Goal: Task Accomplishment & Management: Use online tool/utility

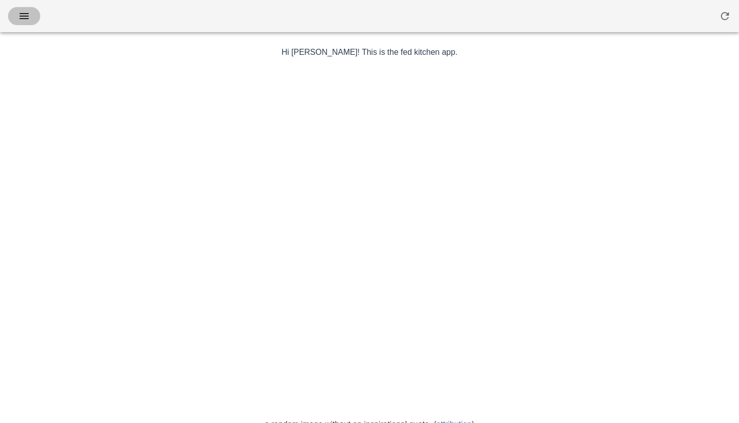
click at [32, 18] on button "button" at bounding box center [24, 16] width 32 height 18
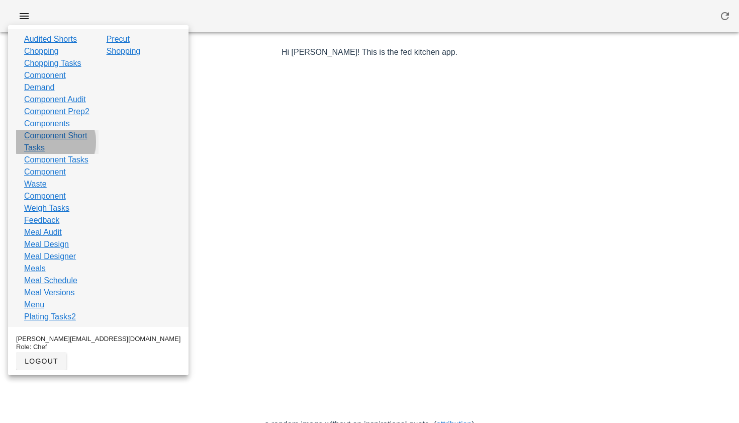
click at [43, 154] on link "Component Short Tasks" at bounding box center [57, 142] width 66 height 24
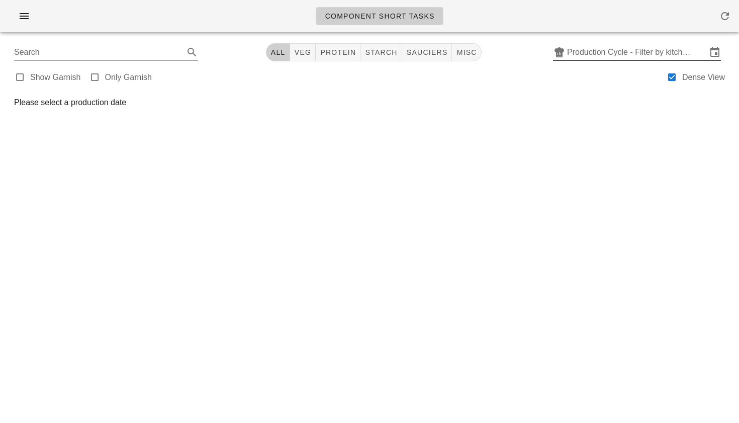
click at [580, 53] on input "Production Cycle - Filter by kitchen production schedules" at bounding box center [637, 52] width 140 height 16
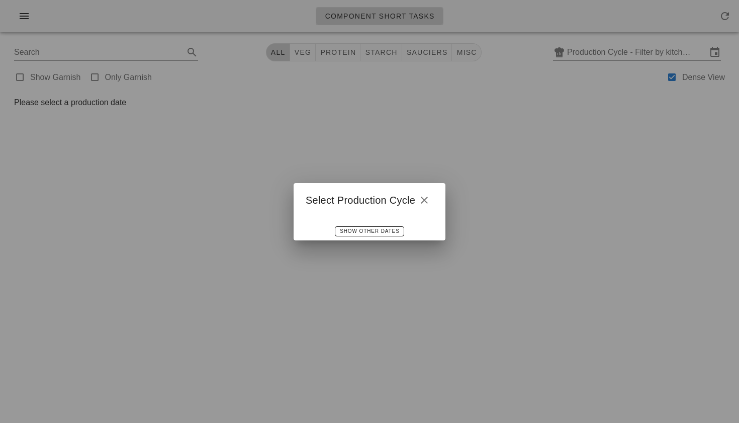
click at [495, 100] on div at bounding box center [369, 211] width 739 height 423
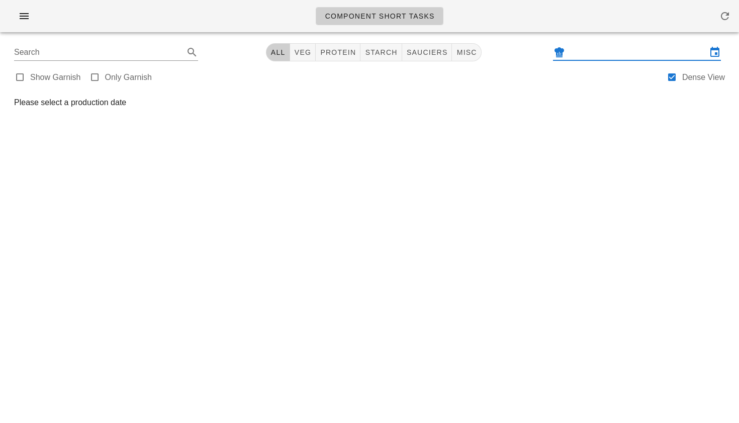
click at [578, 54] on input "text" at bounding box center [637, 52] width 140 height 16
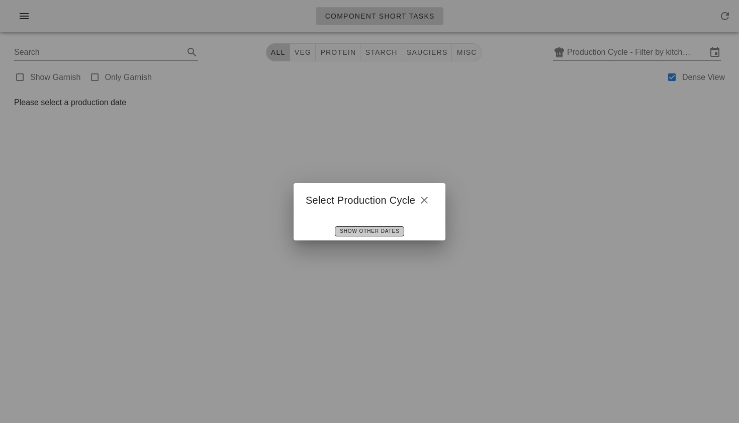
click at [378, 229] on span "Show Other Dates" at bounding box center [369, 231] width 60 height 6
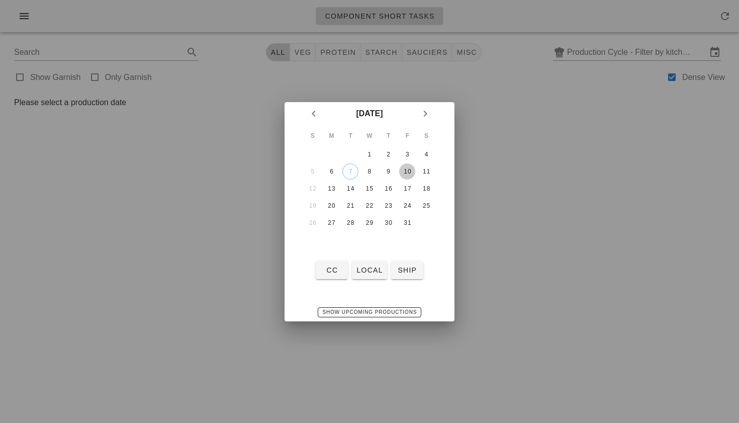
click at [405, 175] on div "10" at bounding box center [407, 171] width 16 height 7
click at [364, 267] on span "local" at bounding box center [369, 270] width 27 height 8
type input "local: Thu-Sat ([DATE]-[DATE])"
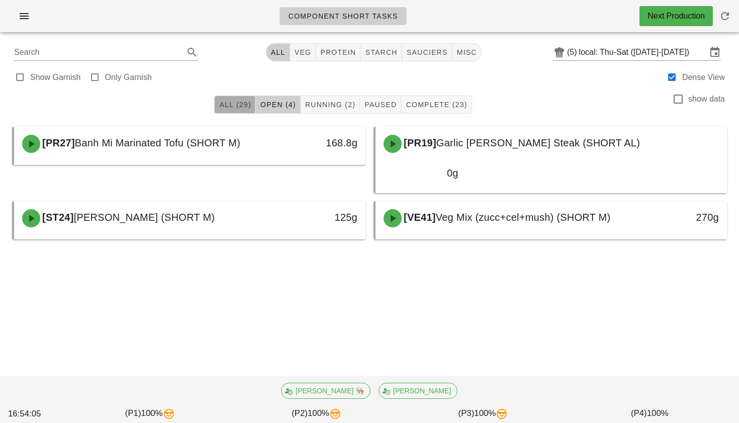
click at [241, 108] on span "All (29)" at bounding box center [235, 105] width 32 height 8
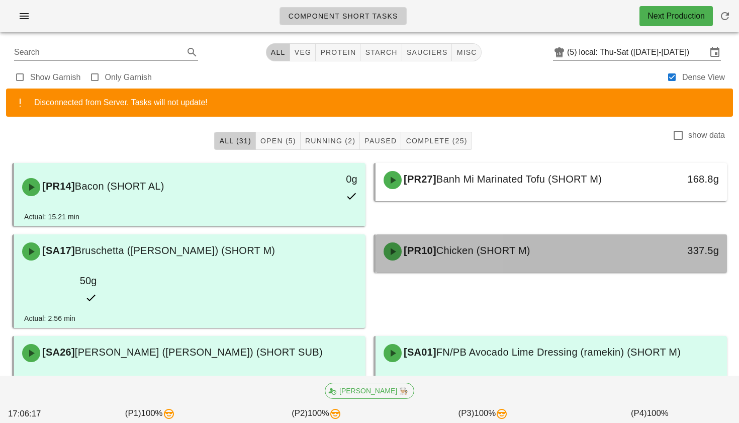
click at [523, 237] on div "[PR10] Chicken (SHORT M)" at bounding box center [507, 251] width 260 height 30
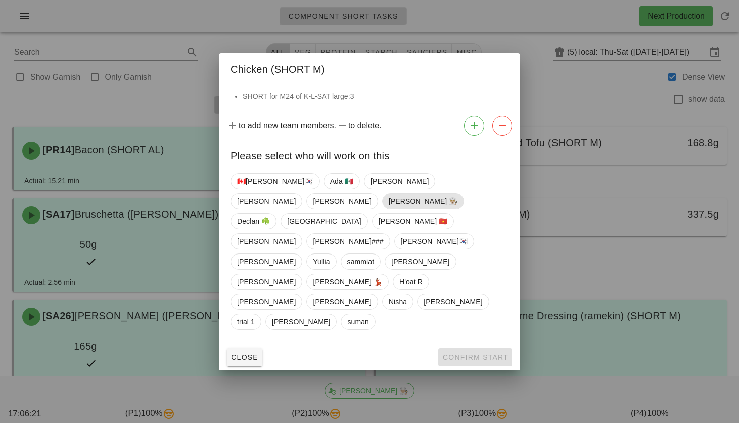
click at [449, 209] on span "Danilo 👨🏼‍🍳" at bounding box center [422, 200] width 69 height 15
click at [458, 353] on span "Confirm Start" at bounding box center [475, 357] width 66 height 8
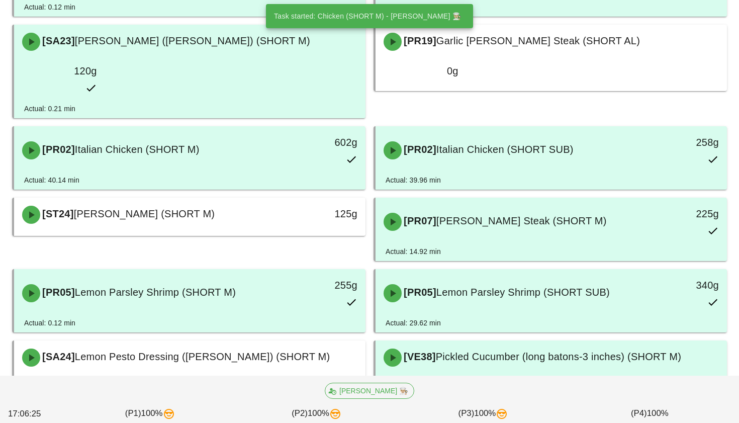
scroll to position [378, 0]
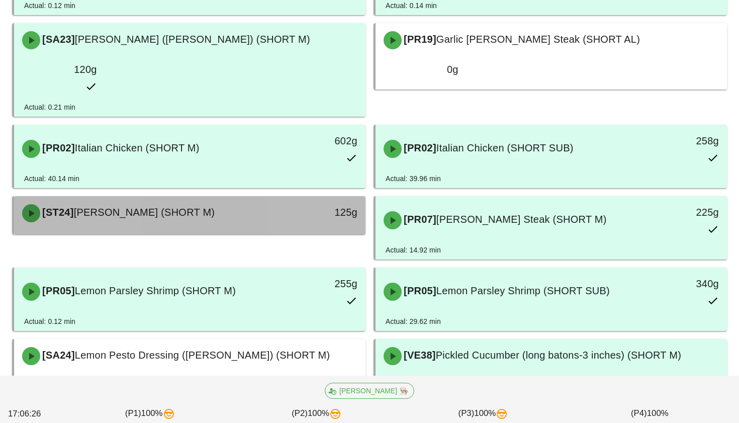
click at [280, 198] on div "125g" at bounding box center [319, 213] width 87 height 30
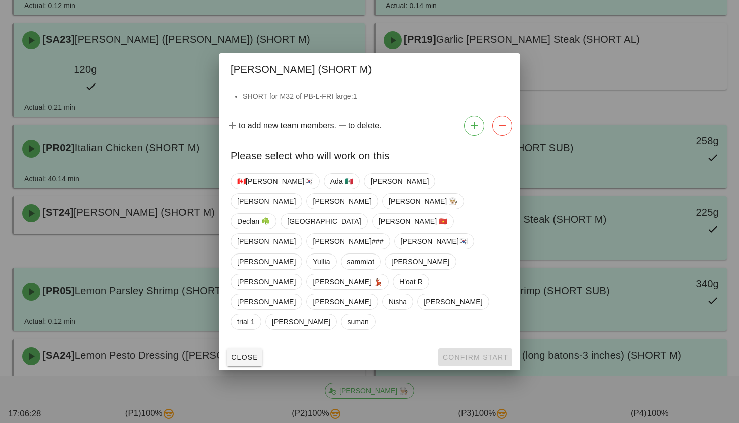
click at [455, 229] on div "🇨🇦KEN🇰🇷 Ada 🇲🇽 Adrian anamika Arturo Danilo 👨🏼‍🍳 Declan ☘️ Milan Peter 🇻🇳 Richa…" at bounding box center [369, 251] width 277 height 165
click at [455, 209] on span "[PERSON_NAME] 👨🏼‍🍳" at bounding box center [422, 200] width 69 height 15
click at [478, 353] on span "Confirm Start" at bounding box center [475, 357] width 66 height 8
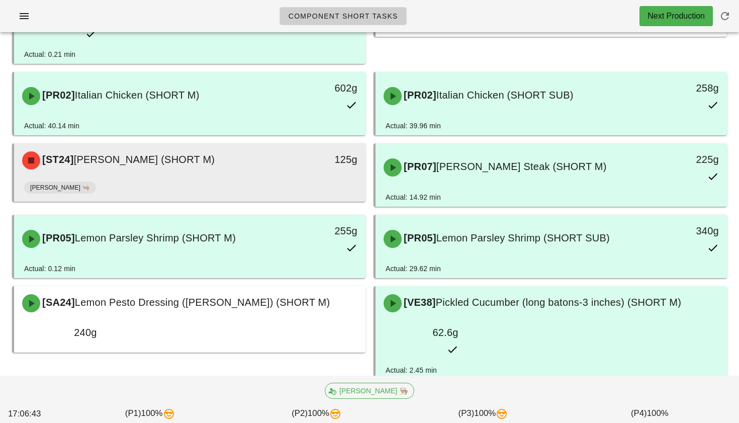
scroll to position [430, 0]
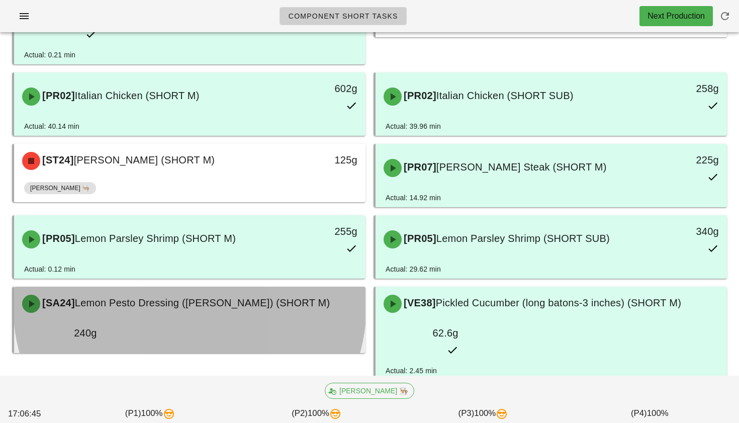
click at [103, 319] on div "240g" at bounding box center [59, 333] width 87 height 28
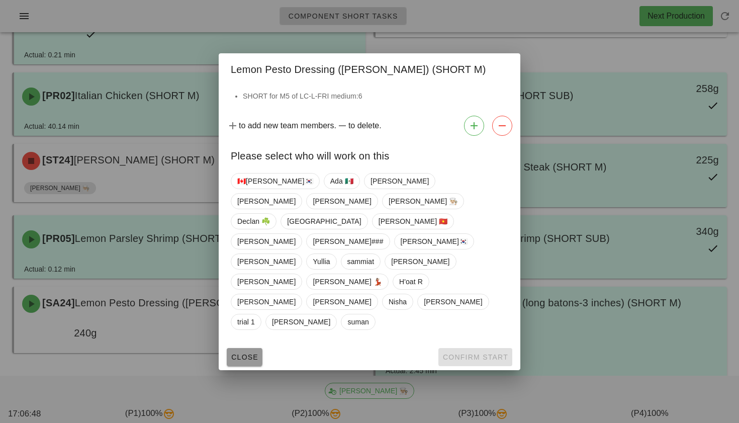
click at [249, 348] on button "Close" at bounding box center [245, 357] width 36 height 18
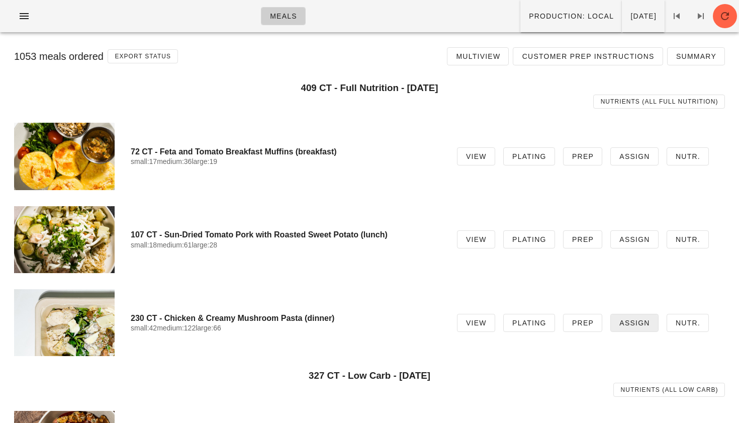
scroll to position [280, 0]
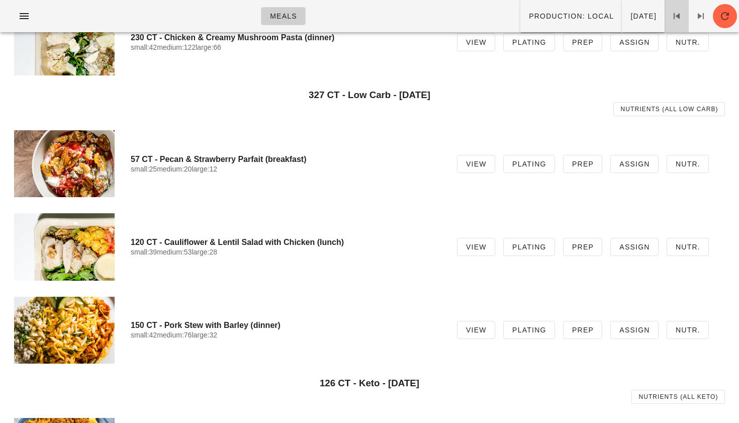
click at [678, 14] on icon at bounding box center [676, 16] width 12 height 12
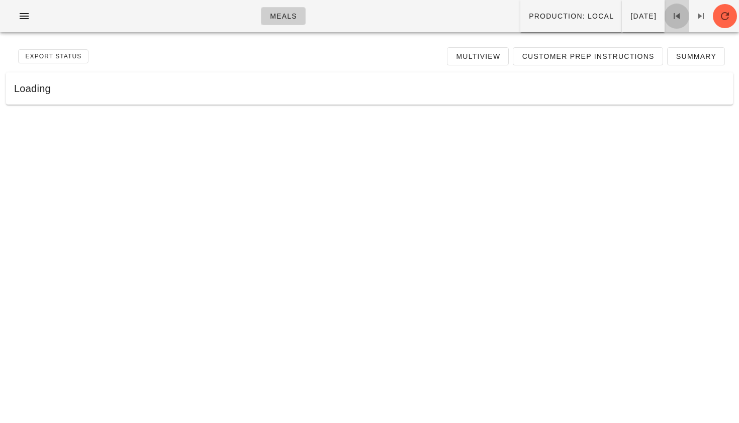
click at [677, 14] on icon at bounding box center [676, 16] width 12 height 12
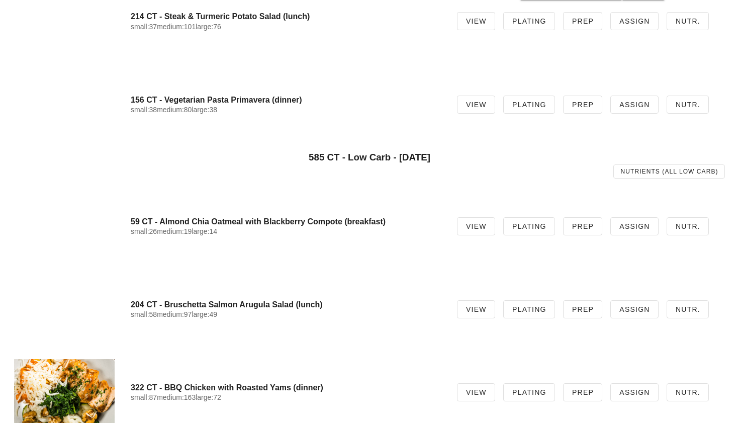
scroll to position [322, 0]
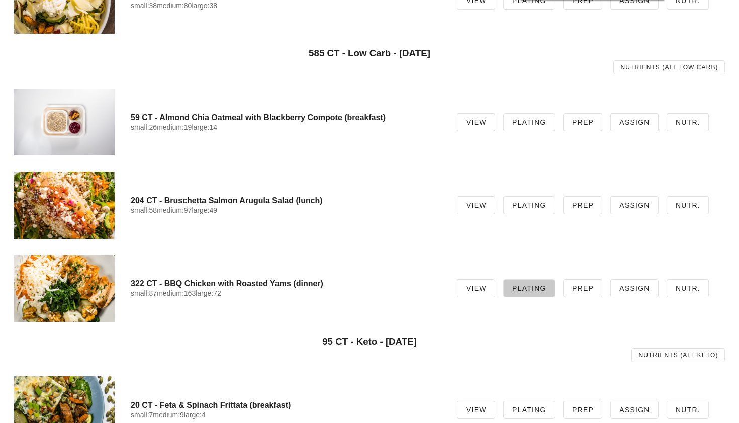
click at [520, 289] on span "Plating" at bounding box center [529, 288] width 35 height 8
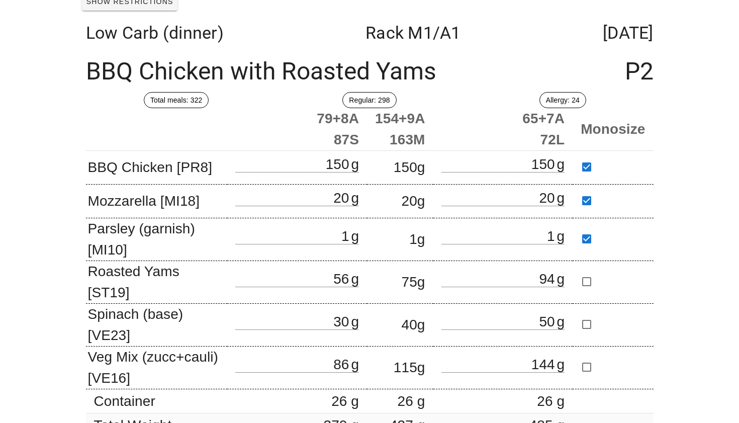
scroll to position [68, 0]
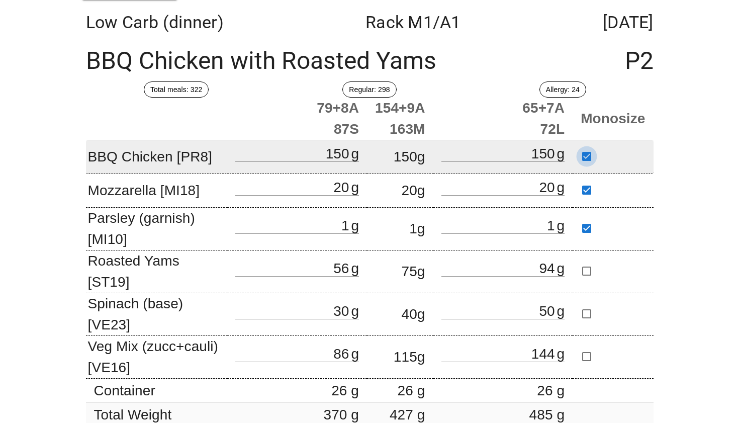
click at [590, 157] on div at bounding box center [586, 156] width 17 height 17
checkbox input "false"
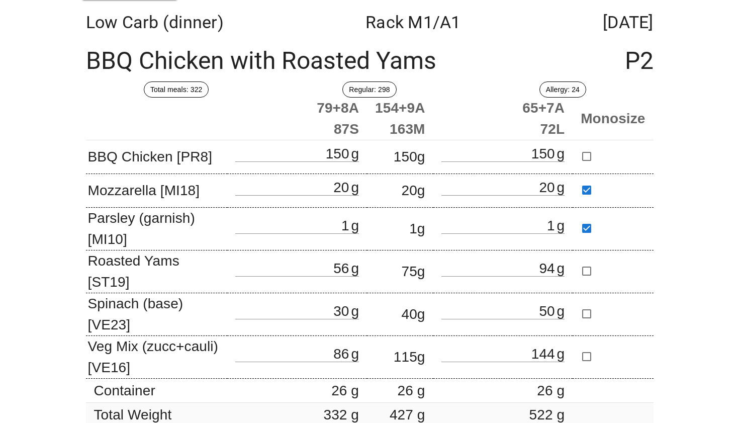
click at [681, 135] on div "Meals Meal Detail Plating Prep Show Restrictions Low Carb (dinner) Rack M1 /A1 …" at bounding box center [369, 186] width 739 height 509
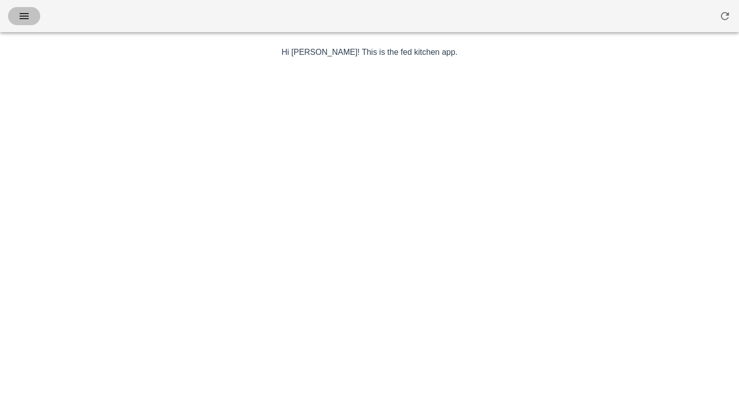
click at [27, 15] on icon "button" at bounding box center [24, 16] width 12 height 12
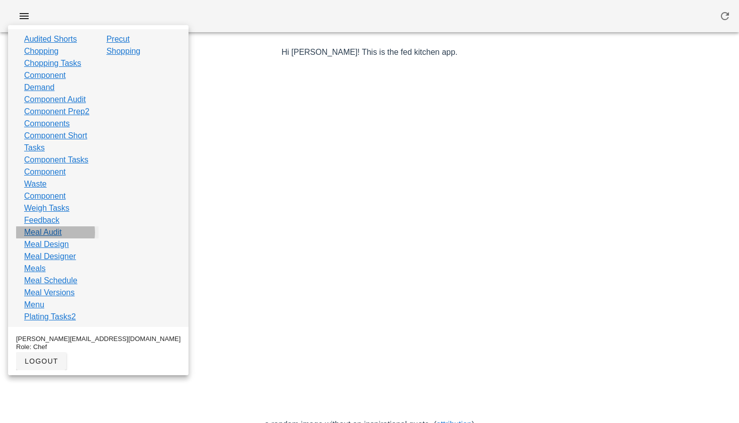
click at [53, 238] on link "Meal Audit" at bounding box center [43, 232] width 38 height 12
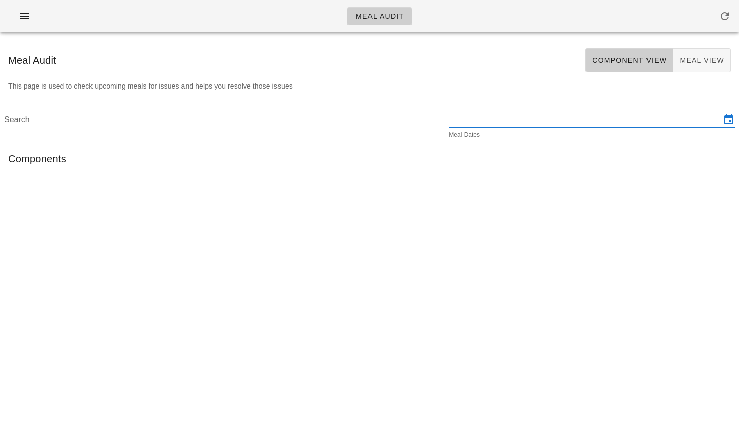
click at [500, 125] on input "text" at bounding box center [585, 120] width 272 height 16
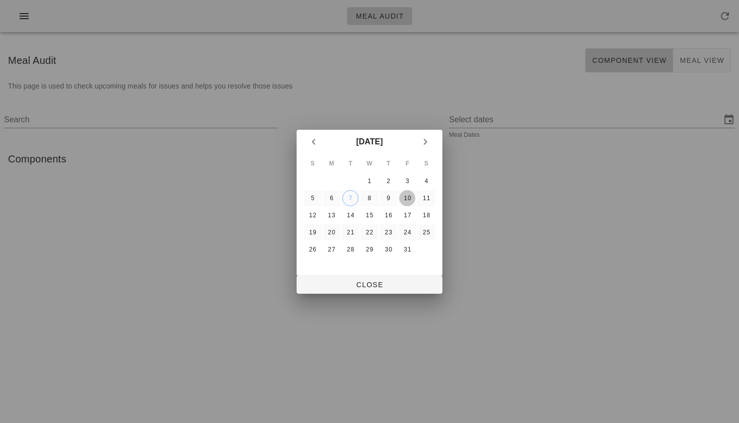
click at [402, 194] on div "10" at bounding box center [407, 197] width 16 height 7
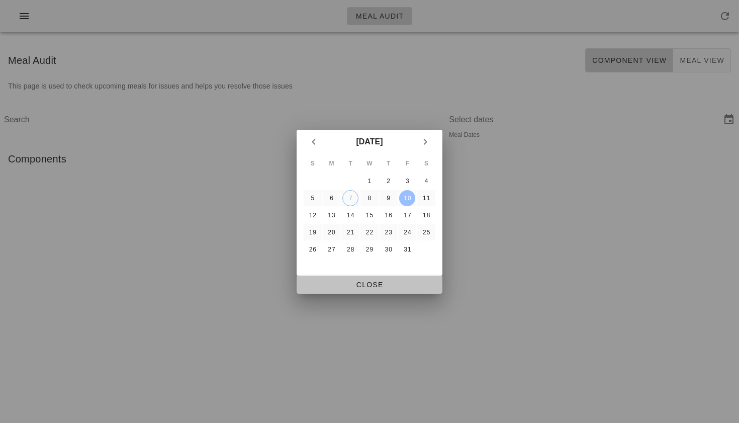
click at [375, 282] on span "Close" at bounding box center [370, 284] width 130 height 8
type input "Thursday October 9 - Saturday October 11"
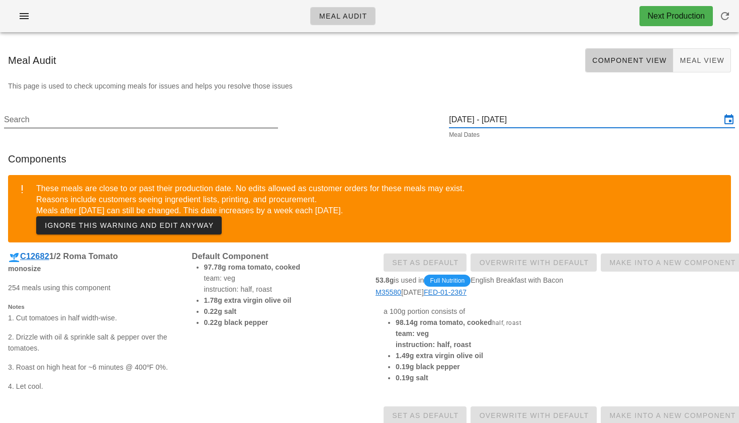
click at [96, 118] on input "Search" at bounding box center [140, 120] width 272 height 16
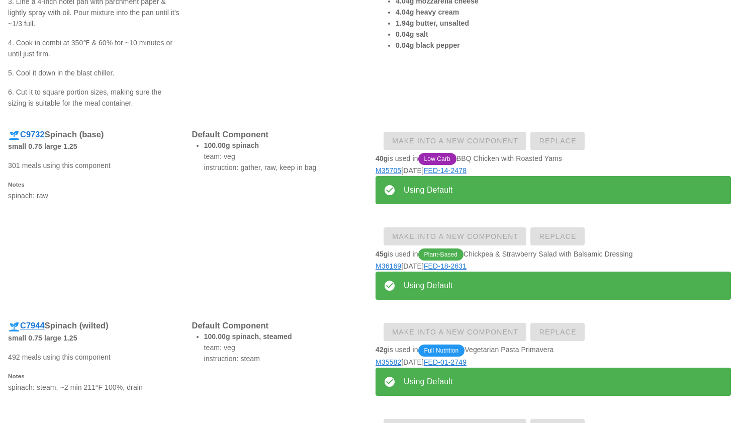
scroll to position [367, 0]
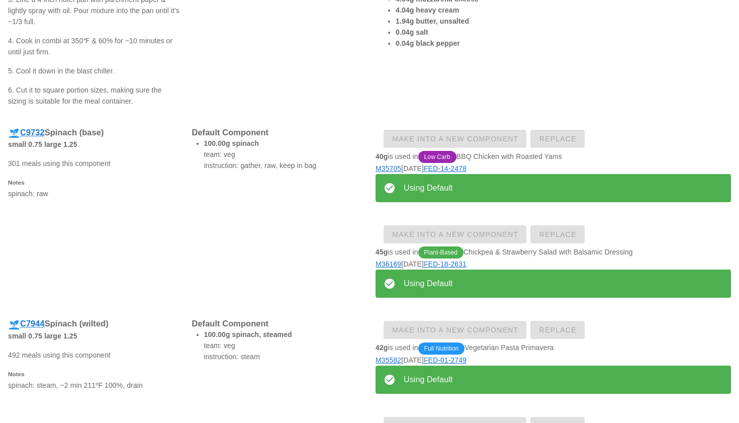
type input "spinach"
click at [558, 137] on div "Make into a new Component Replace" at bounding box center [552, 139] width 355 height 24
click at [92, 130] on h3 "C9732 Spinach (base)" at bounding box center [94, 133] width 172 height 13
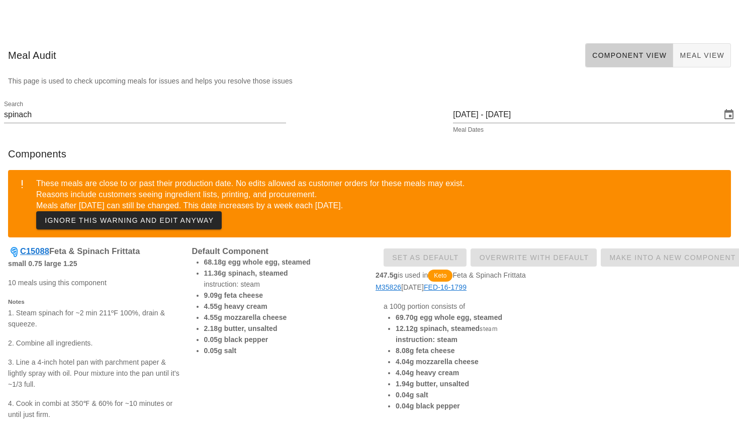
scroll to position [9, 0]
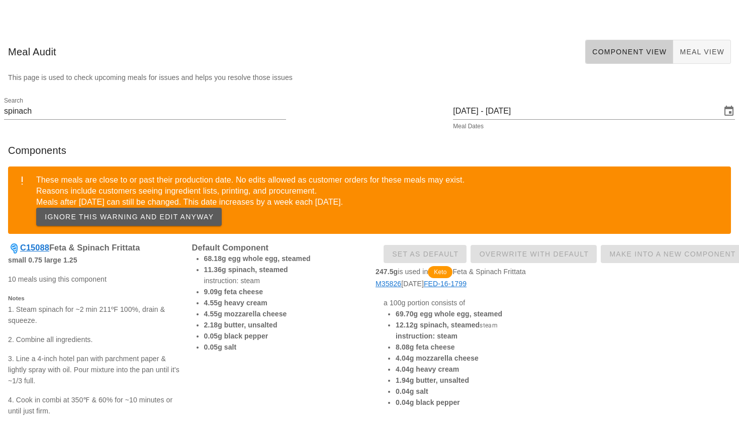
click at [159, 214] on span "IGNORE THIS WARNING AND EDIT ANYWAY" at bounding box center [128, 217] width 169 height 8
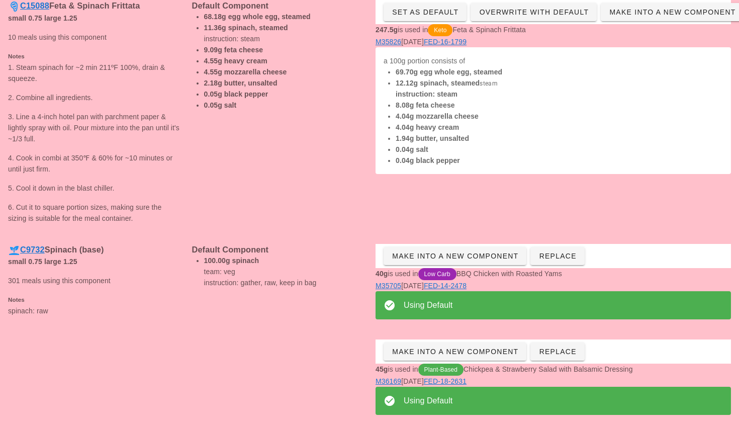
scroll to position [191, 0]
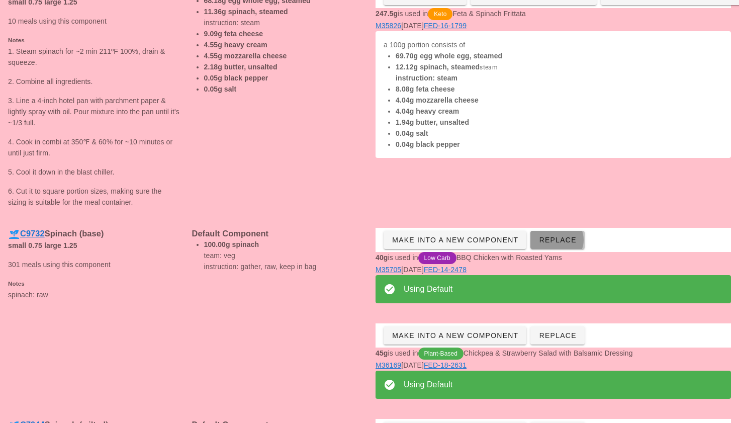
click at [563, 242] on span "Replace" at bounding box center [557, 240] width 38 height 8
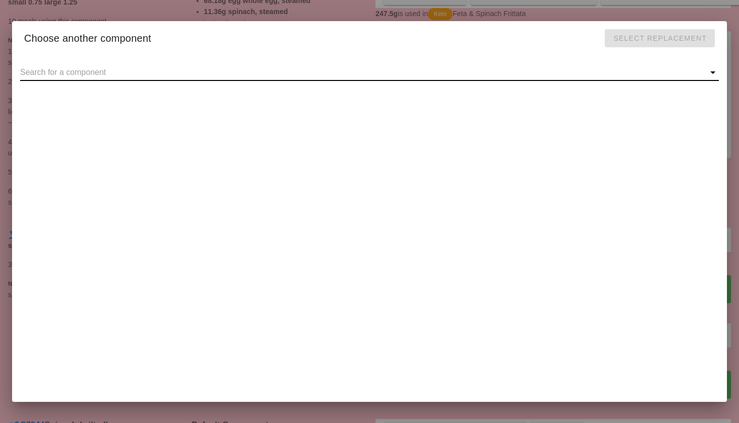
click at [174, 71] on input "text" at bounding box center [361, 72] width 682 height 16
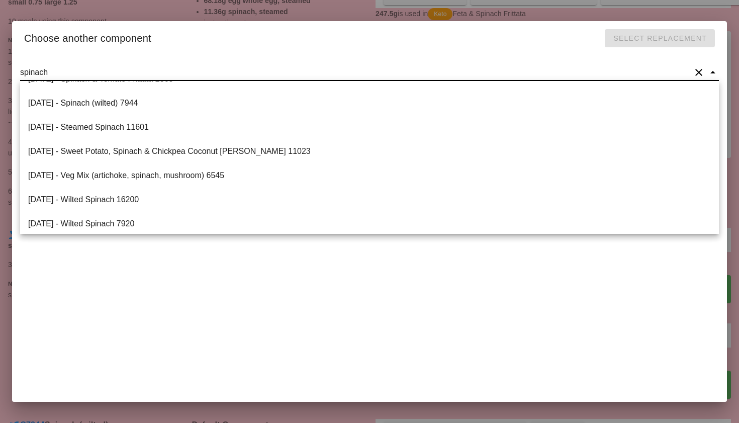
scroll to position [467, 0]
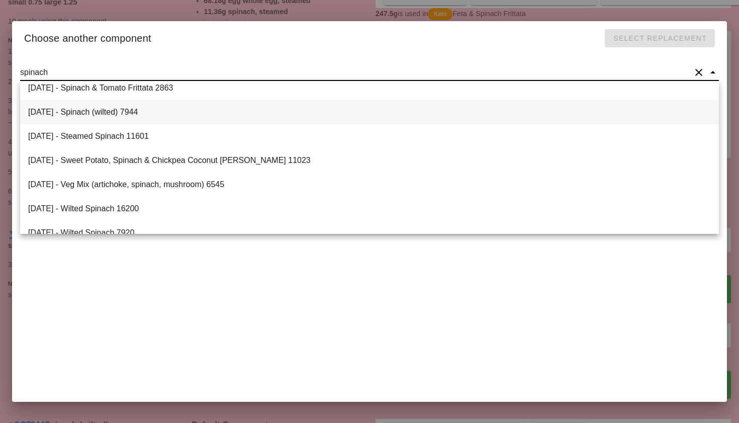
click at [114, 110] on div "2021-08-12 - Spinach (wilted) 7944" at bounding box center [369, 112] width 699 height 24
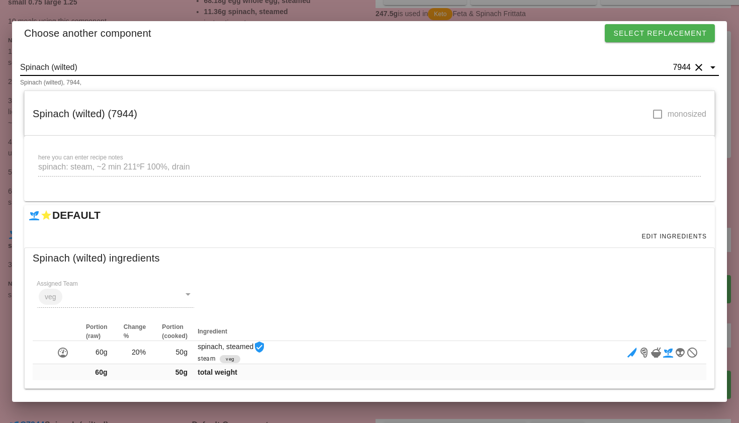
scroll to position [0, 0]
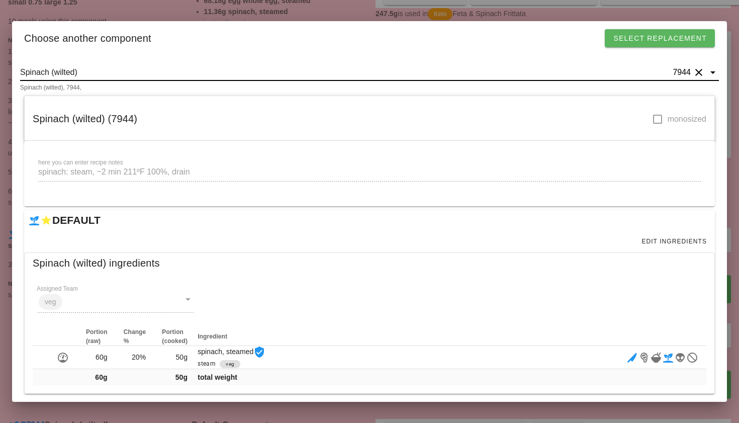
type input "Spinach (wilted)"
click at [641, 42] on span "Select Replacement" at bounding box center [660, 38] width 94 height 8
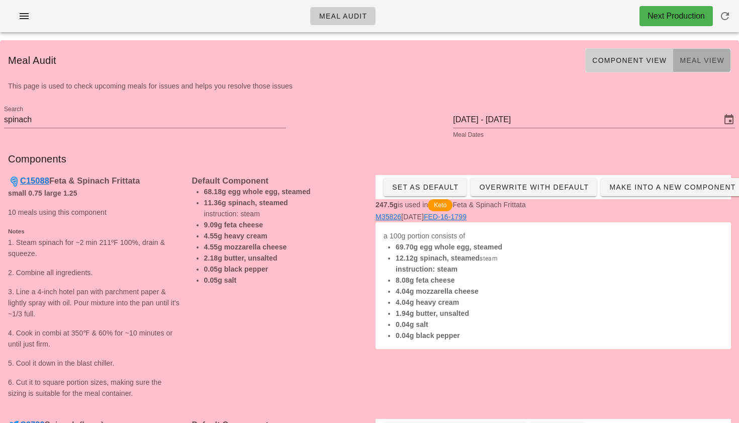
click at [690, 60] on span "Meal View" at bounding box center [701, 60] width 45 height 8
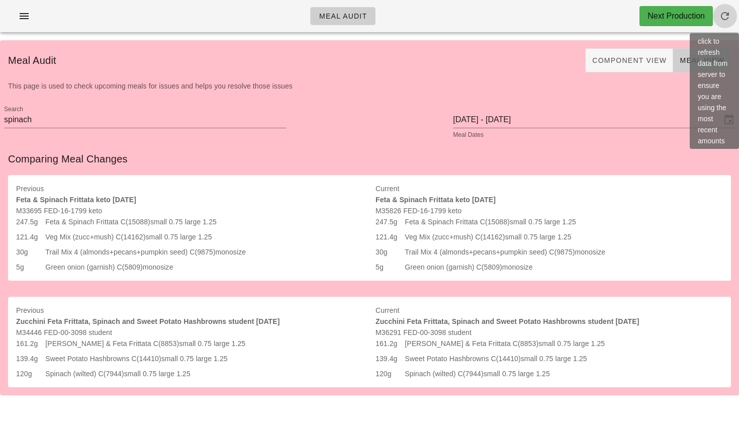
click at [728, 17] on icon "button" at bounding box center [725, 16] width 12 height 12
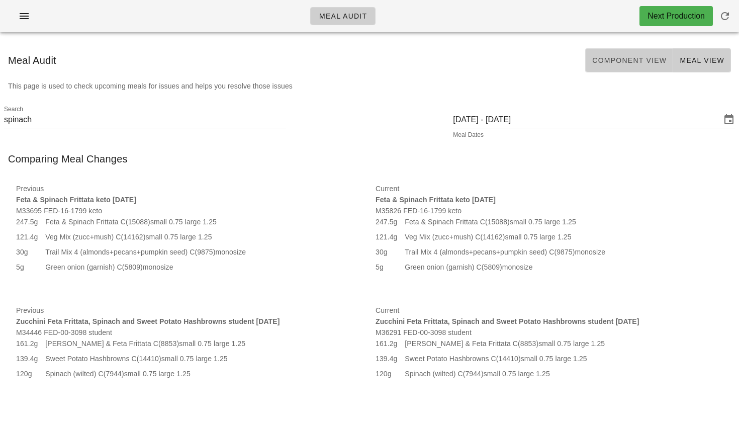
click at [640, 65] on button "Component View" at bounding box center [629, 60] width 88 height 24
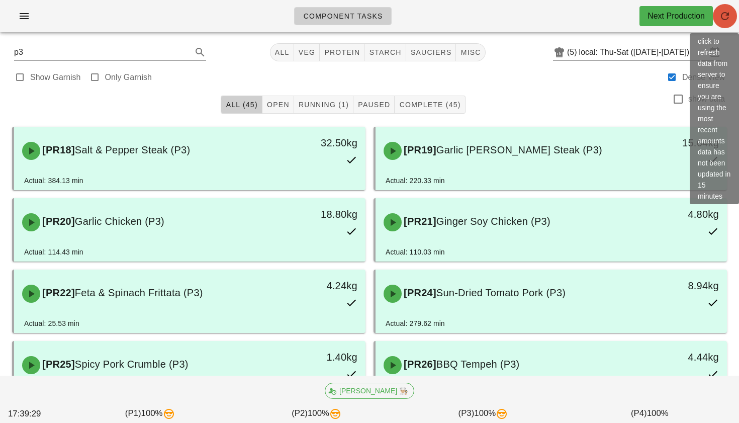
click at [725, 19] on icon "button" at bounding box center [725, 16] width 12 height 12
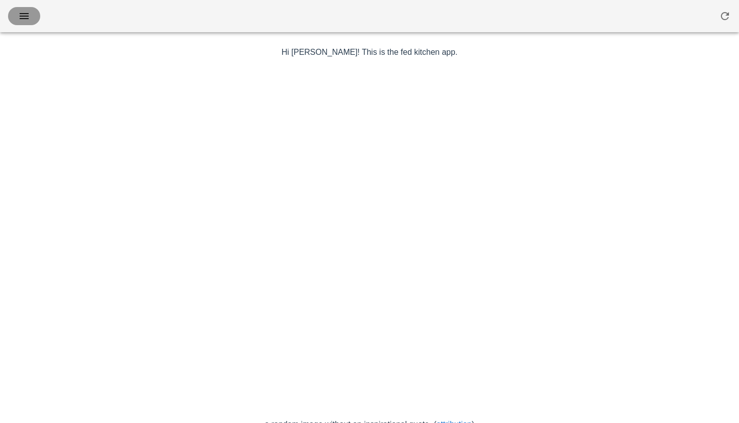
click at [23, 23] on button "button" at bounding box center [24, 16] width 32 height 18
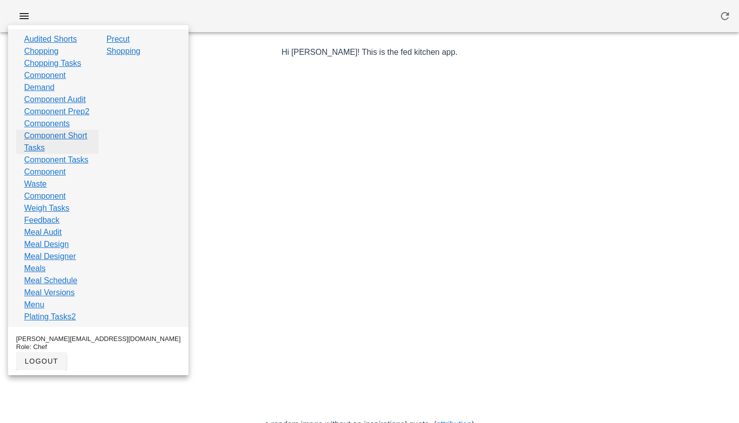
click at [49, 154] on link "Component Short Tasks" at bounding box center [57, 142] width 66 height 24
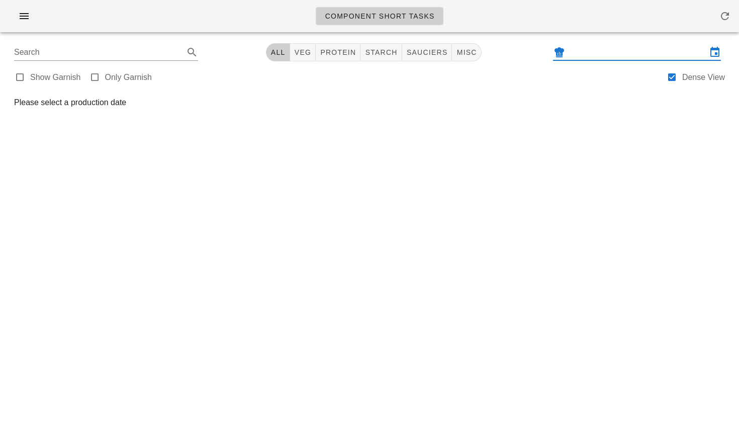
click at [592, 50] on input "text" at bounding box center [637, 52] width 140 height 16
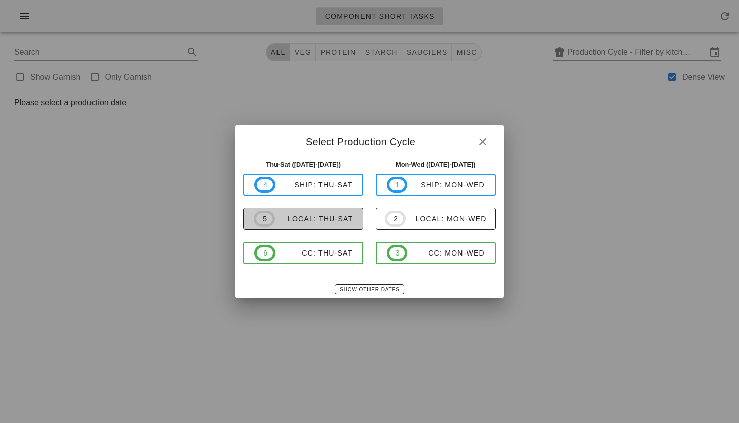
click at [325, 219] on div "local: Thu-Sat" at bounding box center [314, 219] width 78 height 8
type input "local: Thu-Sat ([DATE]-[DATE])"
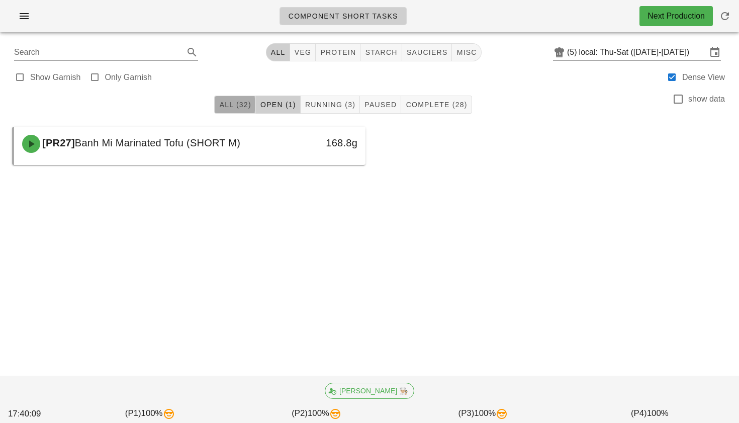
click at [233, 105] on span "All (32)" at bounding box center [235, 105] width 32 height 8
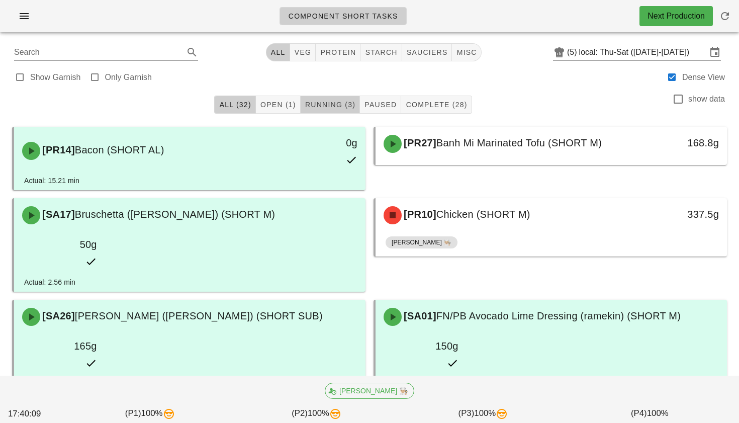
click at [331, 101] on span "Running (3)" at bounding box center [330, 105] width 51 height 8
